Goal: Find specific fact

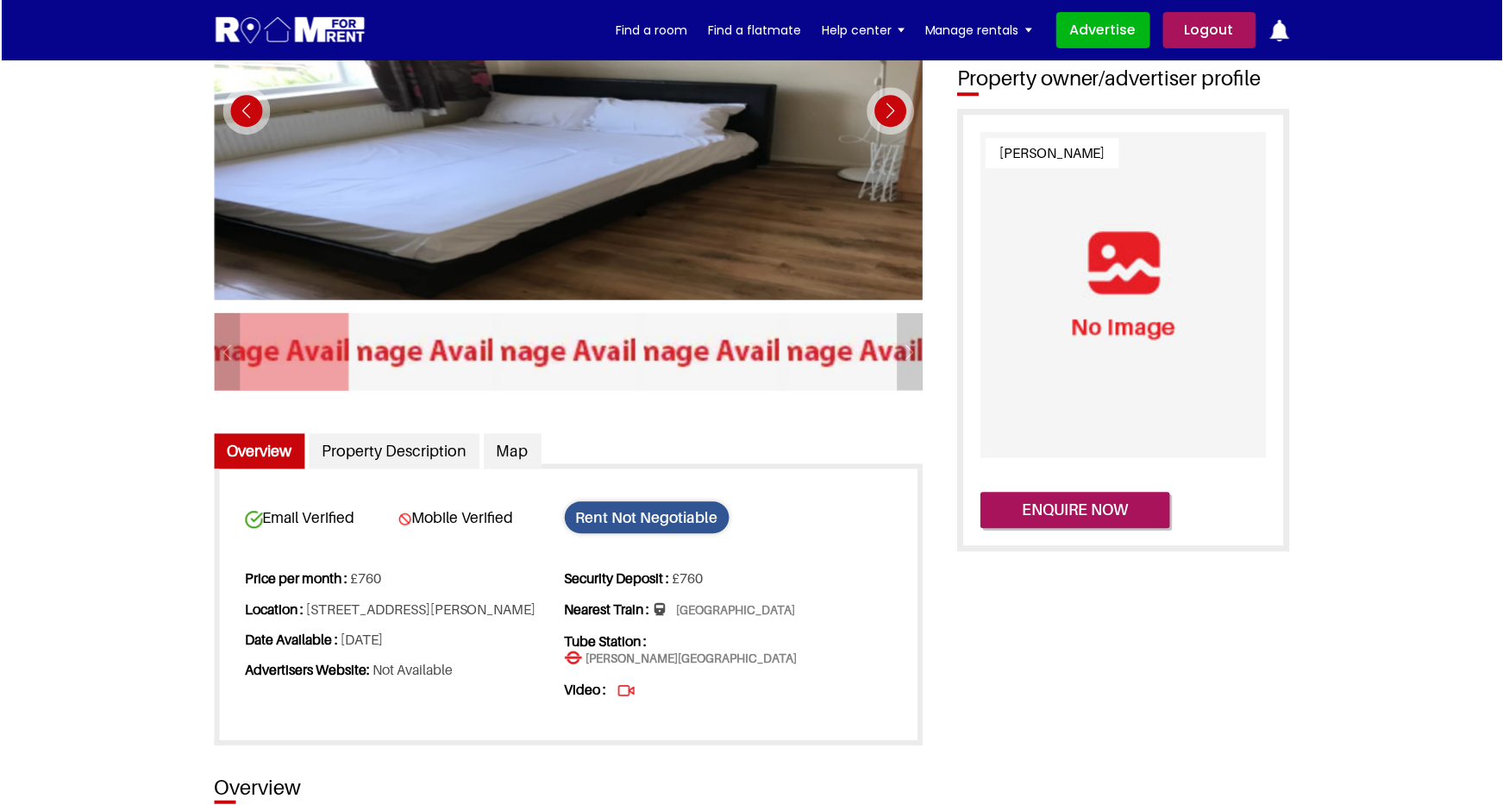
scroll to position [270, 0]
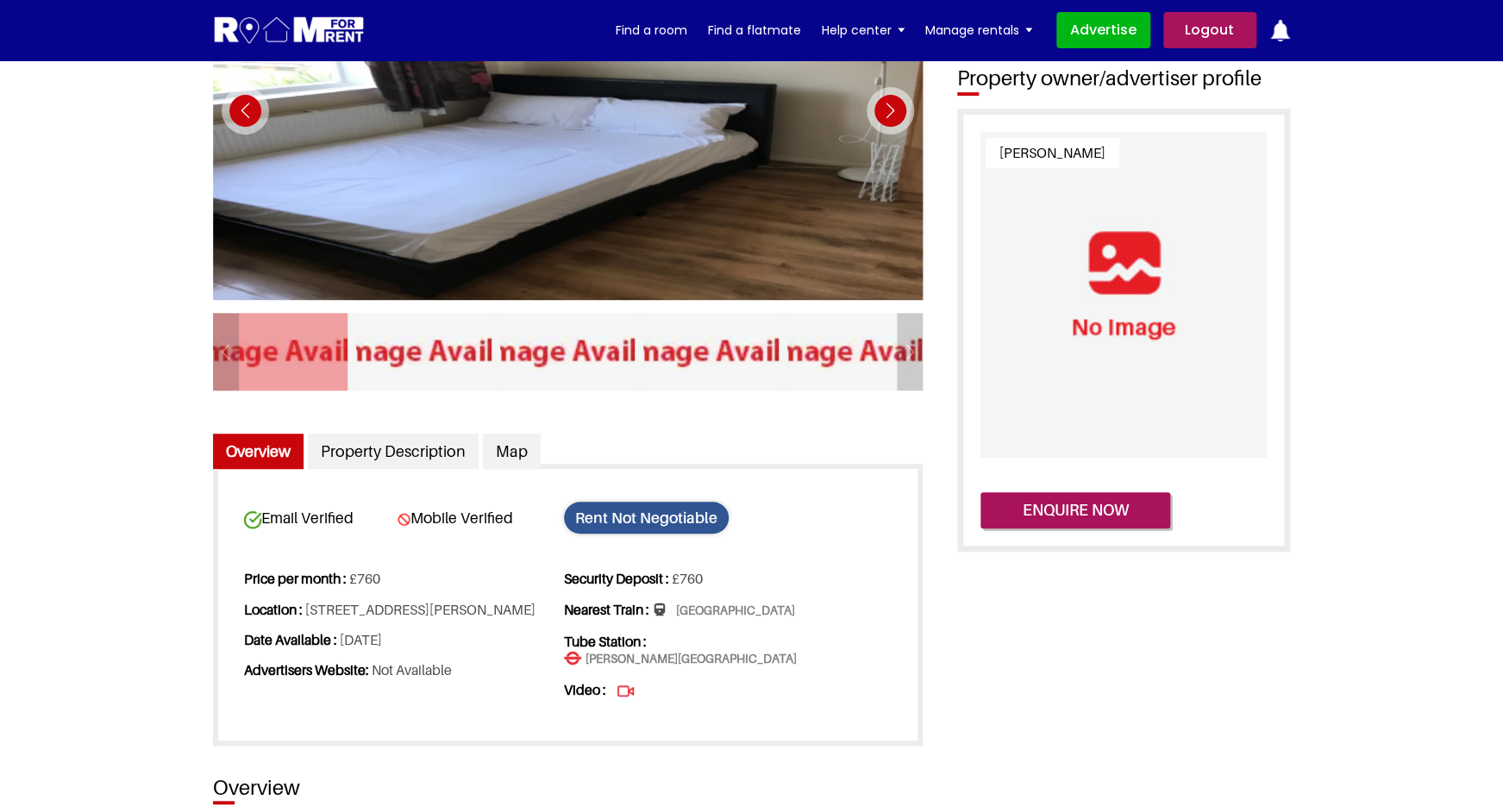
drag, startPoint x: 315, startPoint y: 613, endPoint x: 509, endPoint y: 613, distance: 194.0
click at [509, 613] on li "Location : [STREET_ADDRESS][PERSON_NAME]" at bounding box center [402, 610] width 317 height 30
copy li "[PERSON_NAME][STREET_ADDRESS],"
click at [508, 615] on li "Location : [STREET_ADDRESS][PERSON_NAME]" at bounding box center [402, 610] width 317 height 30
click at [491, 612] on li "Location : [STREET_ADDRESS][PERSON_NAME]" at bounding box center [402, 610] width 317 height 30
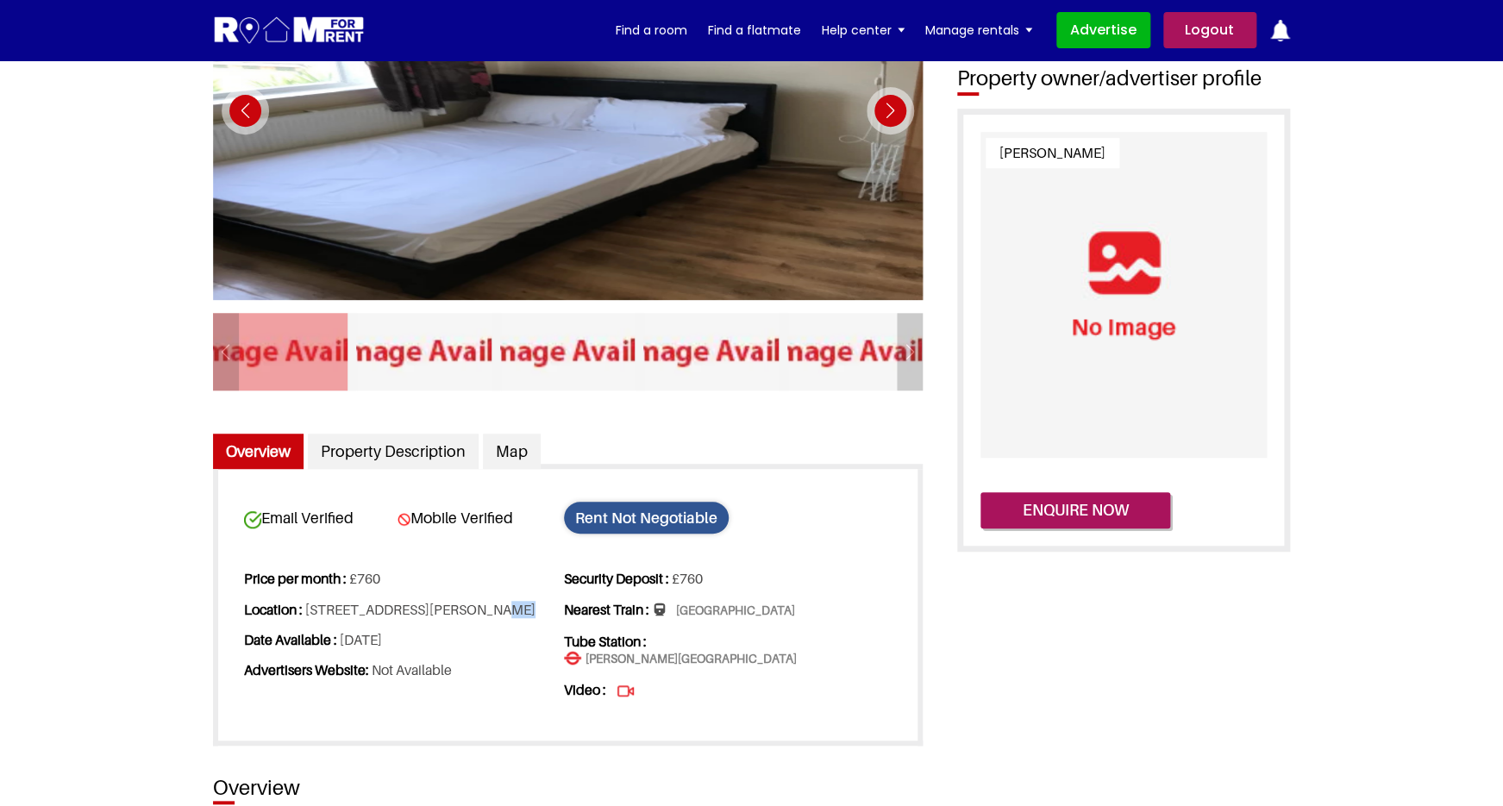
click at [491, 612] on li "Location : [STREET_ADDRESS][PERSON_NAME]" at bounding box center [402, 610] width 317 height 30
copy li "5TW"
